Goal: Information Seeking & Learning: Learn about a topic

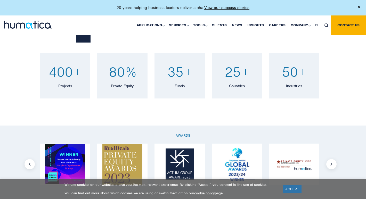
scroll to position [372, 0]
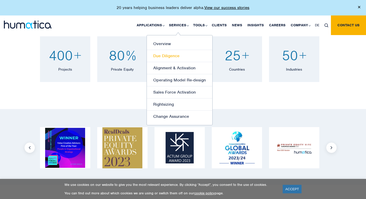
click at [173, 54] on link "Due Diligence" at bounding box center [180, 56] width 66 height 12
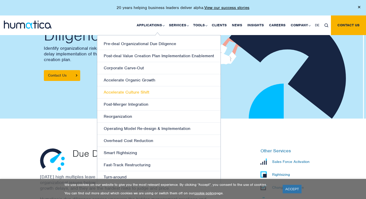
scroll to position [46, 0]
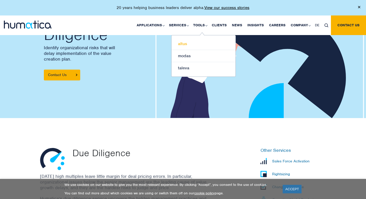
click at [191, 44] on link "altus" at bounding box center [204, 44] width 64 height 12
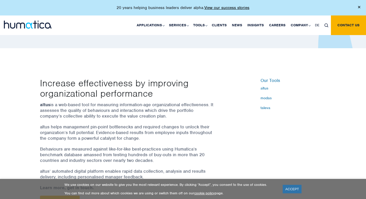
scroll to position [116, 0]
click at [287, 27] on link "Careers" at bounding box center [277, 25] width 22 height 20
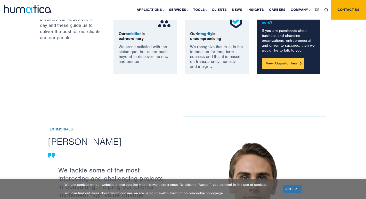
click at [281, 62] on link "View Opportunities" at bounding box center [283, 63] width 43 height 11
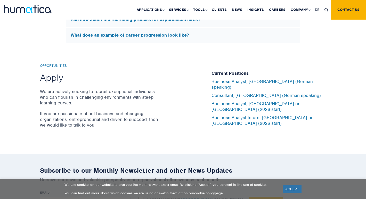
scroll to position [1679, 0]
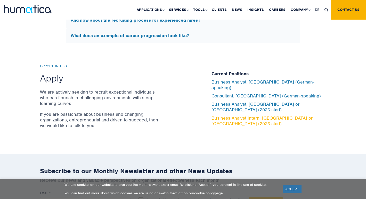
click at [233, 115] on link "Business Analyst Intern, London or Munich (2026 start)" at bounding box center [262, 120] width 101 height 11
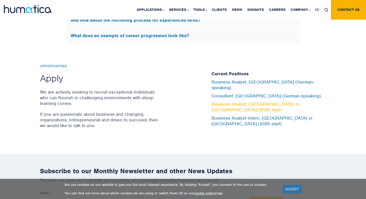
click at [230, 106] on link "Business Analyst, London or Munich (2026 start)" at bounding box center [256, 106] width 88 height 11
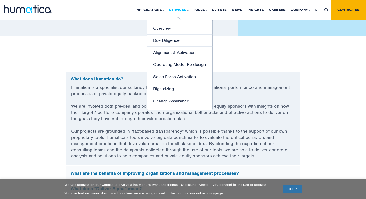
scroll to position [1242, 0]
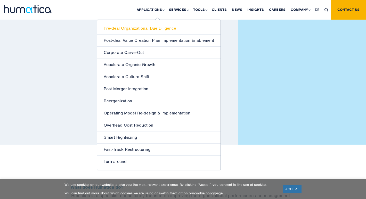
click at [155, 28] on link "Pre-deal Organizational Due Diligence" at bounding box center [158, 28] width 123 height 12
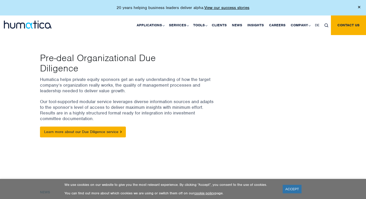
scroll to position [45, 0]
